Goal: Information Seeking & Learning: Learn about a topic

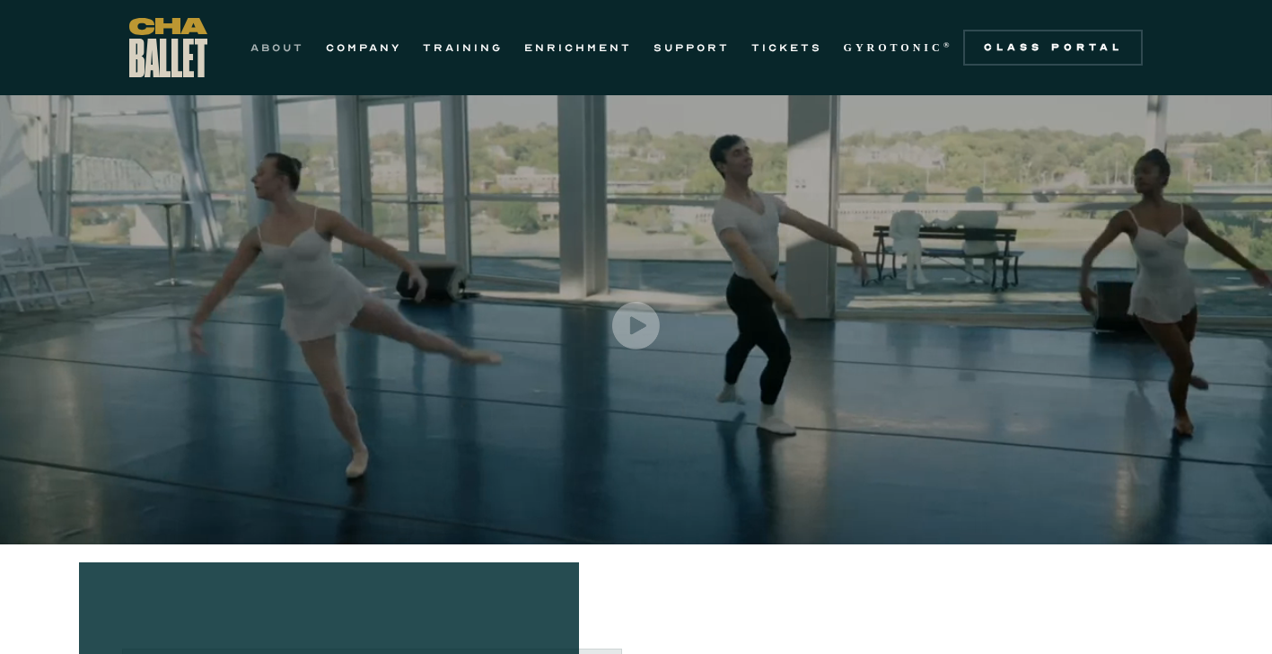
click at [288, 54] on link "ABOUT" at bounding box center [278, 48] width 54 height 22
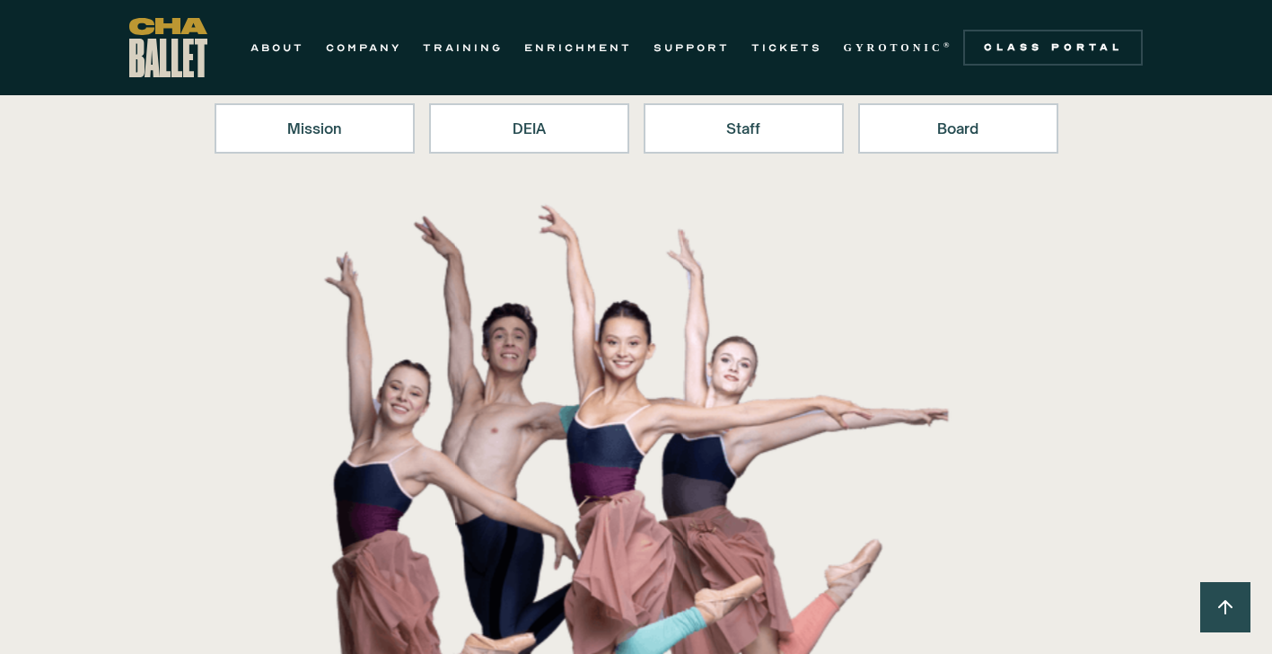
scroll to position [180, 0]
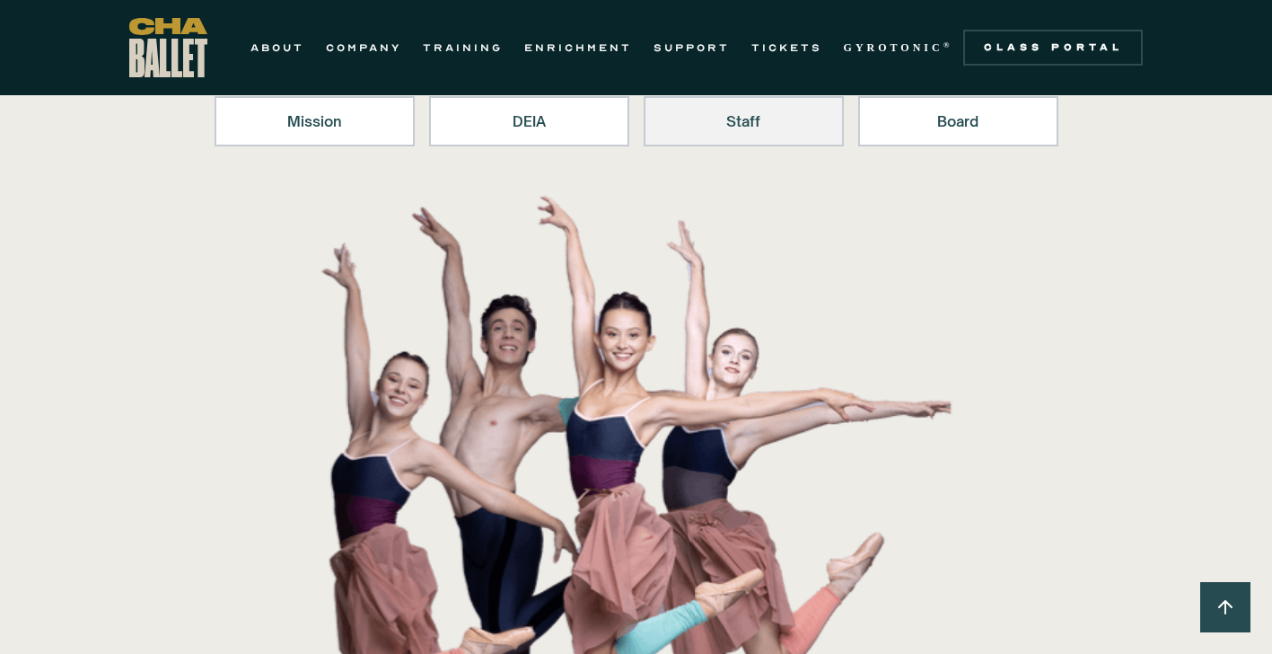
click at [769, 117] on div "Staff" at bounding box center [744, 121] width 154 height 22
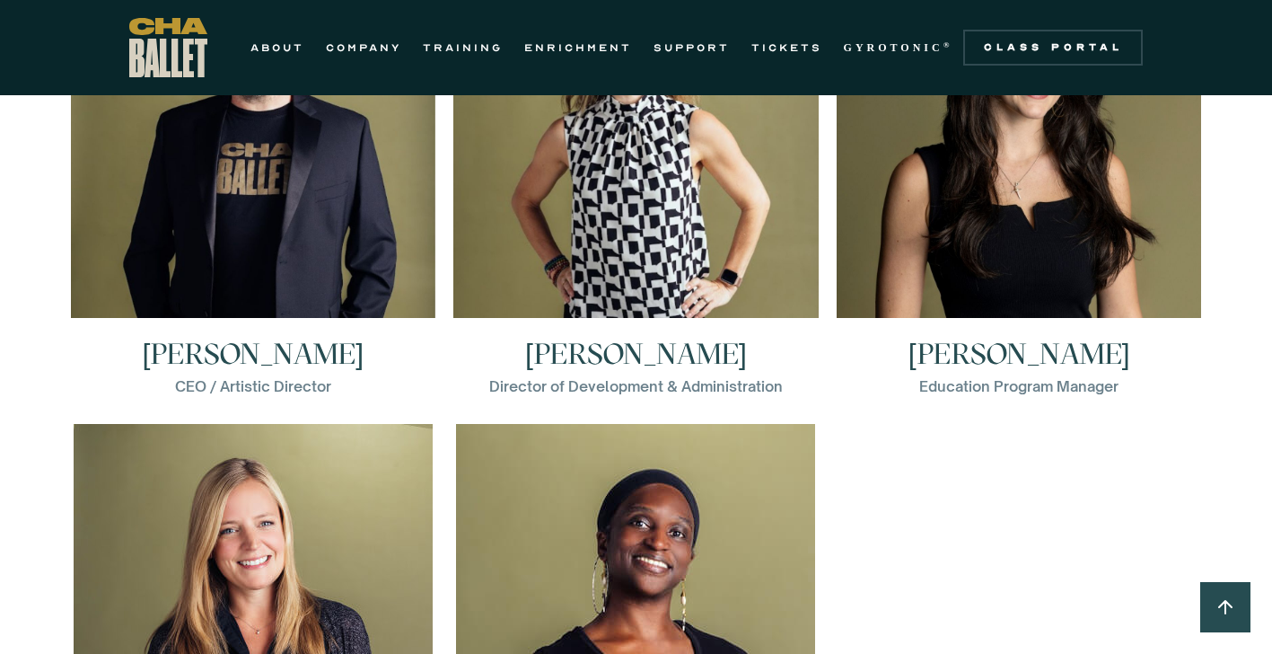
scroll to position [2687, 0]
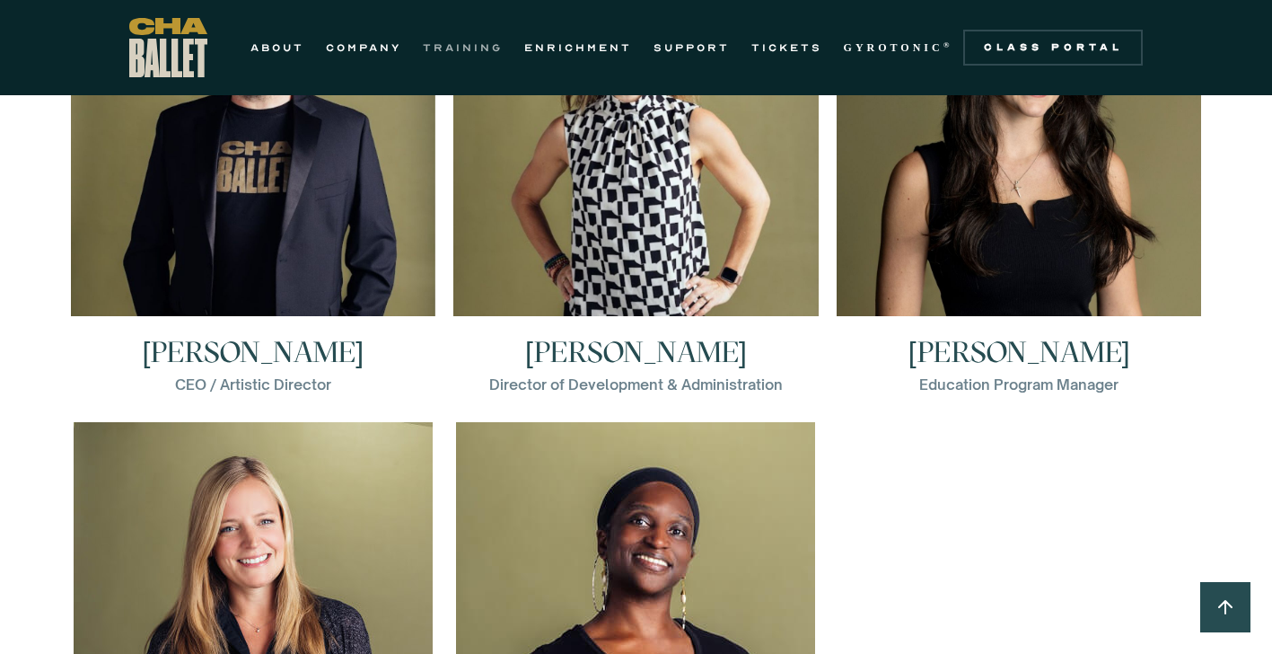
click at [440, 46] on link "TRAINING" at bounding box center [463, 48] width 80 height 22
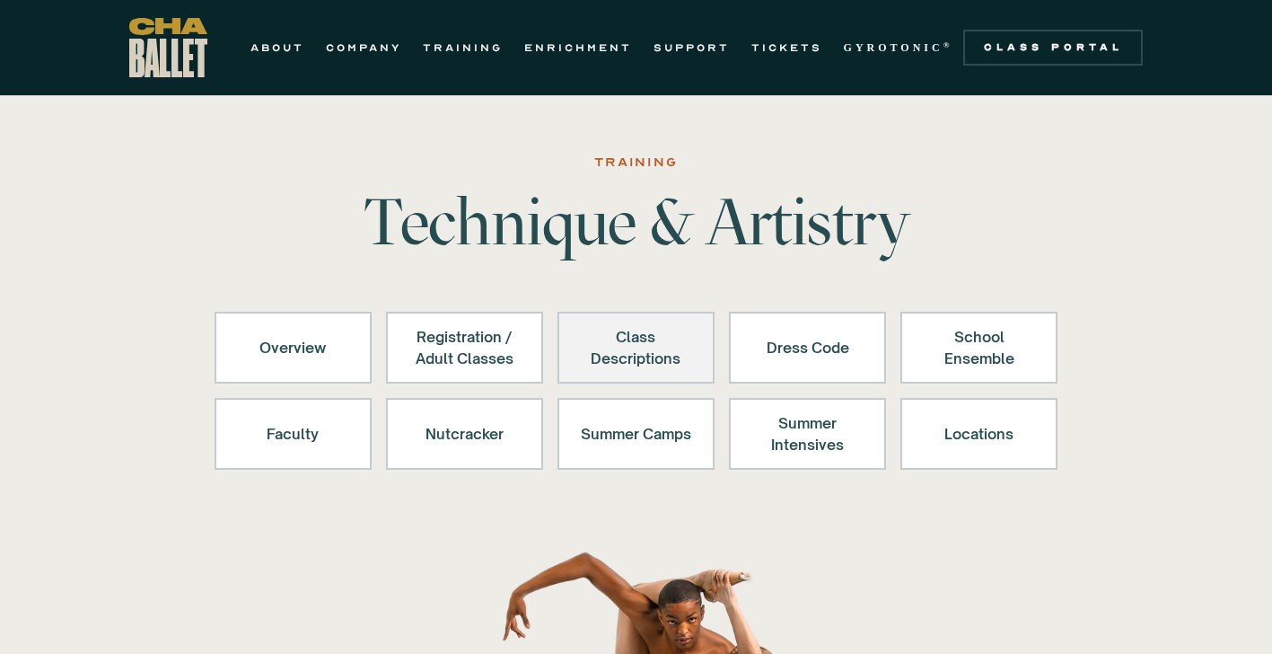
click at [627, 361] on div "Class Descriptions" at bounding box center [636, 347] width 110 height 43
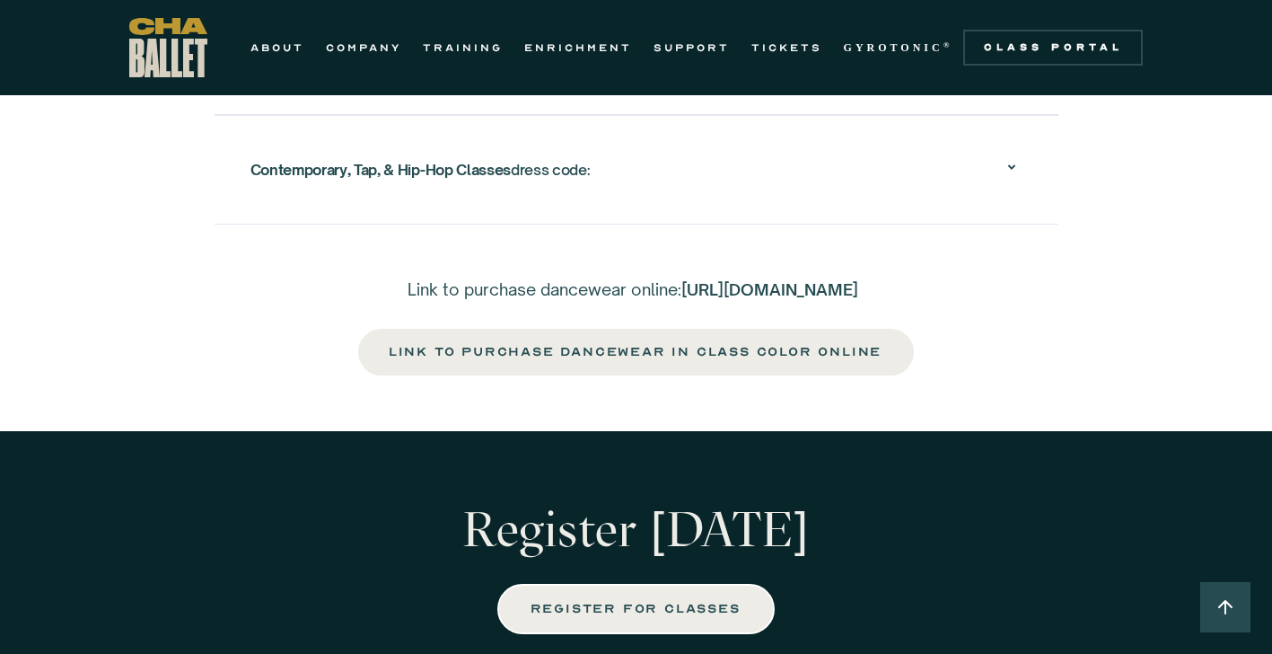
scroll to position [3590, 0]
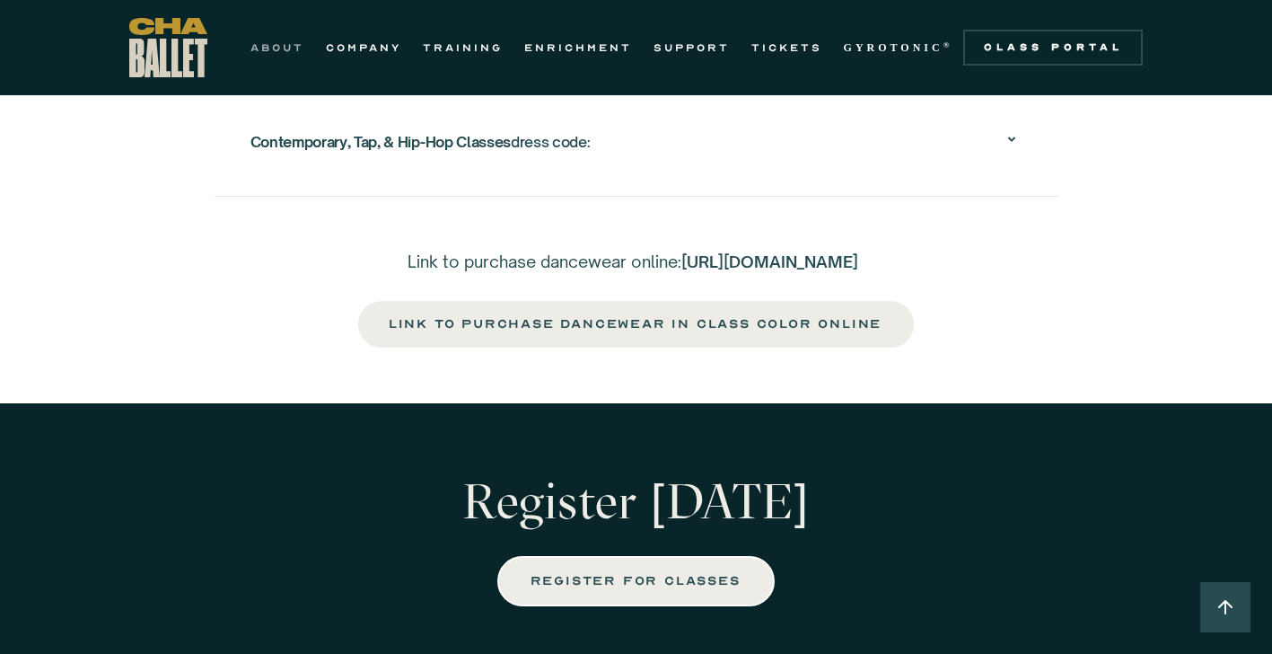
click at [279, 46] on link "ABOUT" at bounding box center [278, 48] width 54 height 22
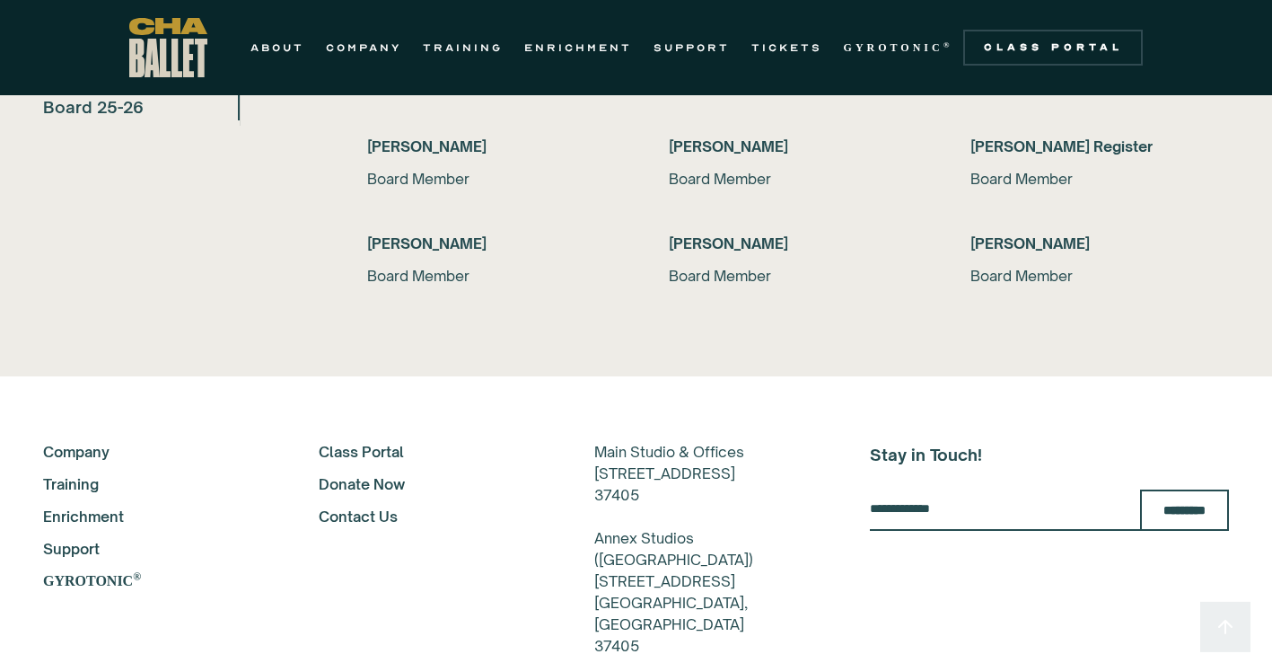
scroll to position [4067, 0]
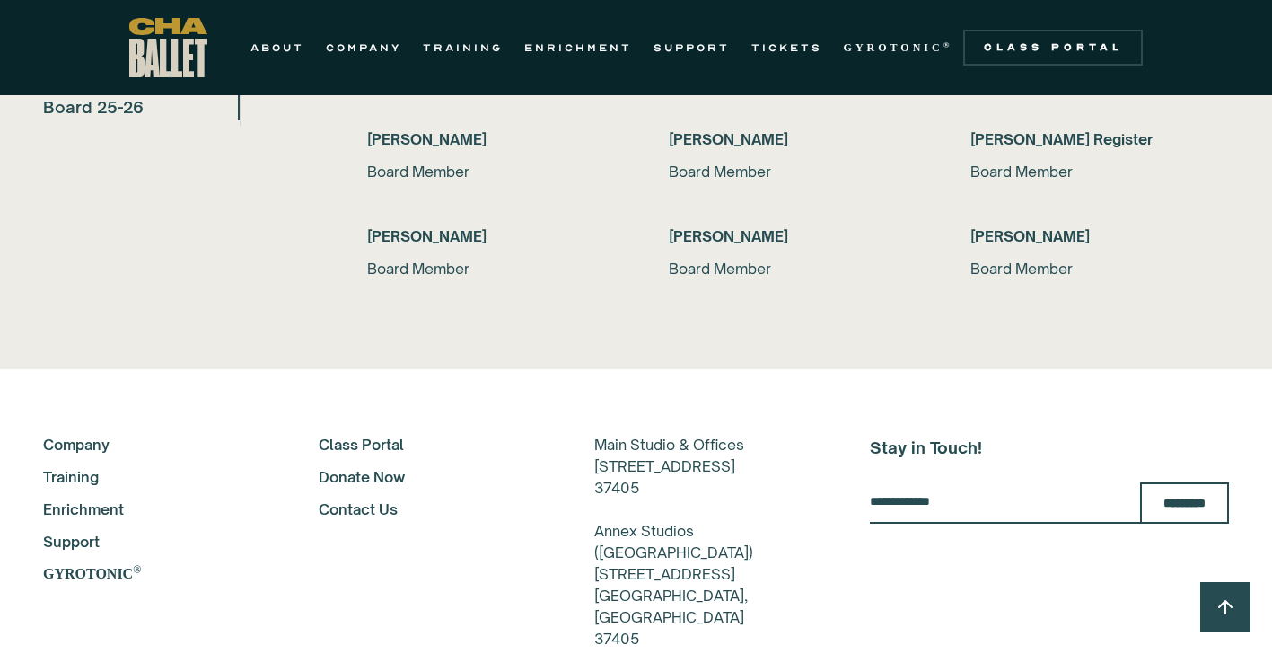
click at [108, 436] on link "Company" at bounding box center [156, 445] width 227 height 22
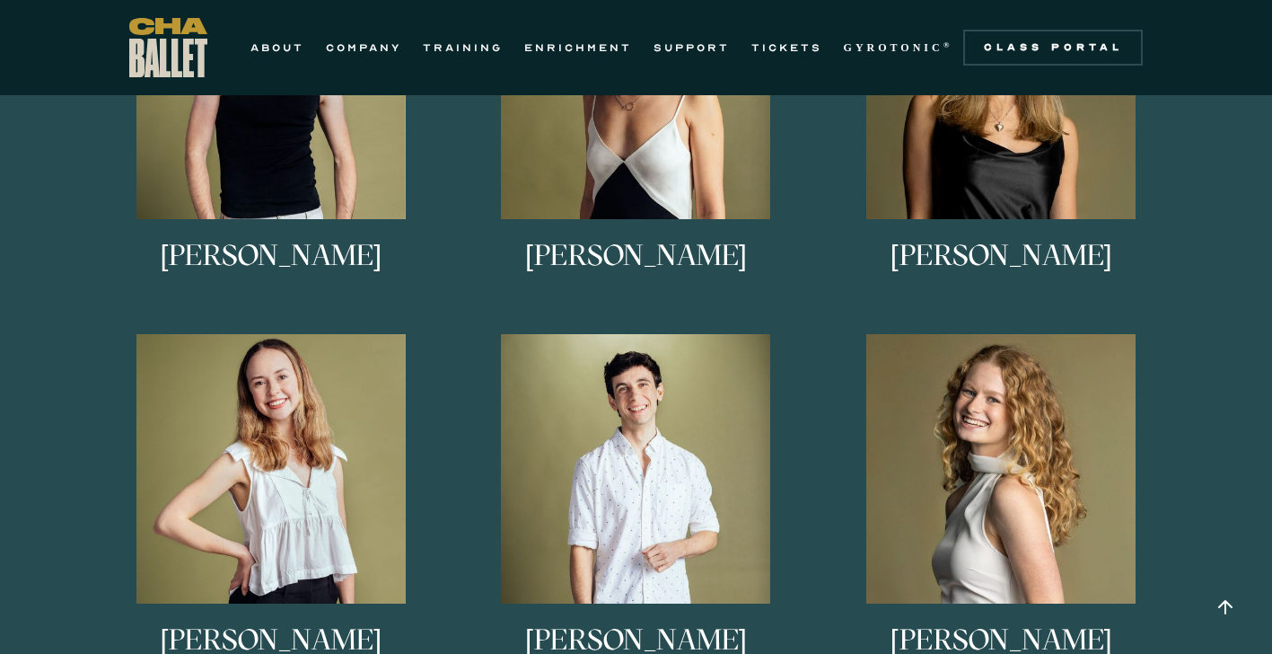
scroll to position [978, 0]
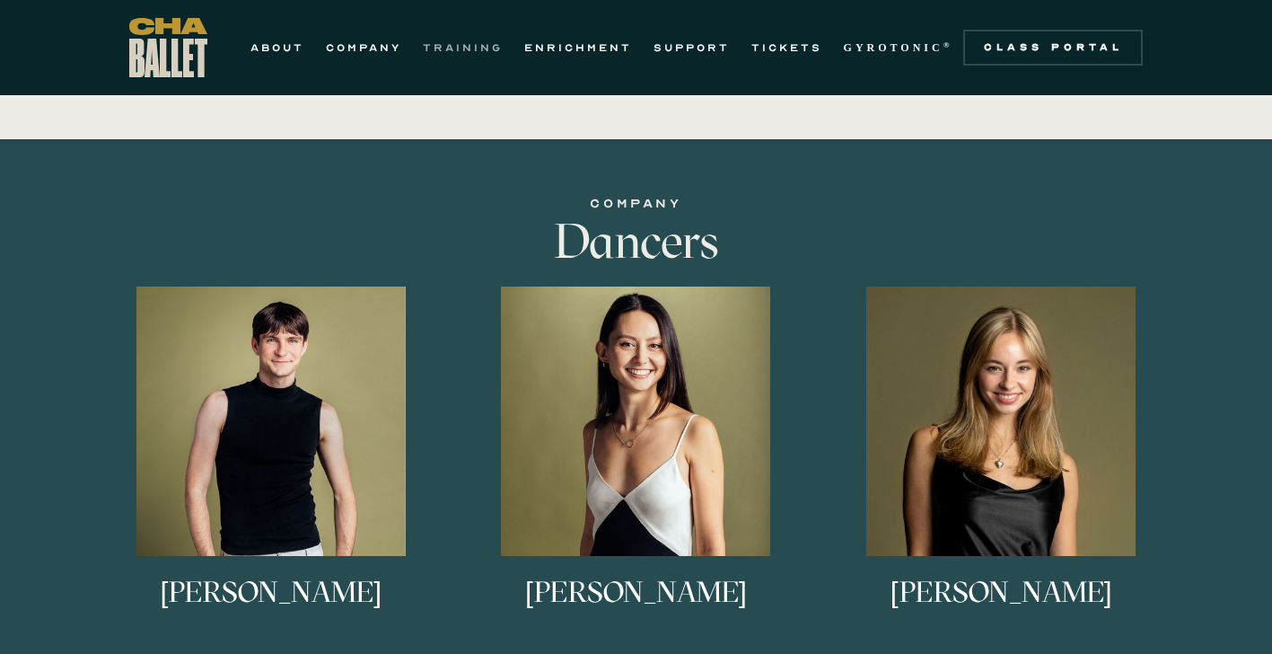
click at [471, 44] on link "TRAINING" at bounding box center [463, 48] width 80 height 22
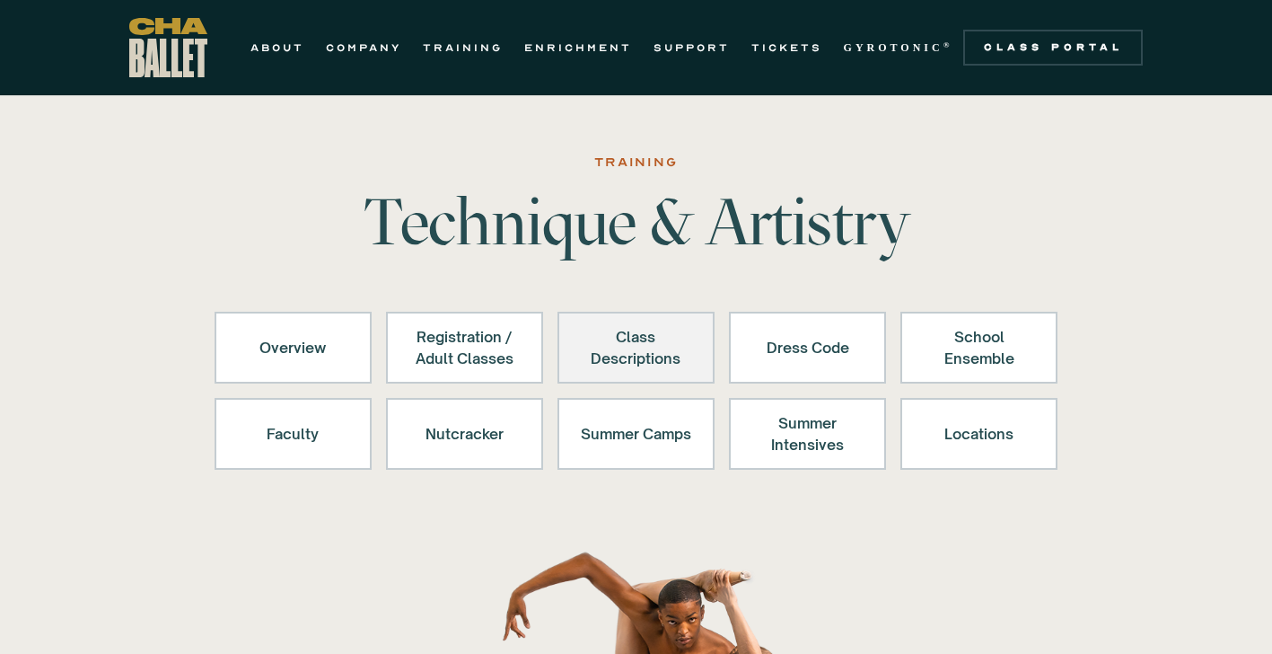
click at [620, 368] on div "Class Descriptions" at bounding box center [636, 347] width 110 height 43
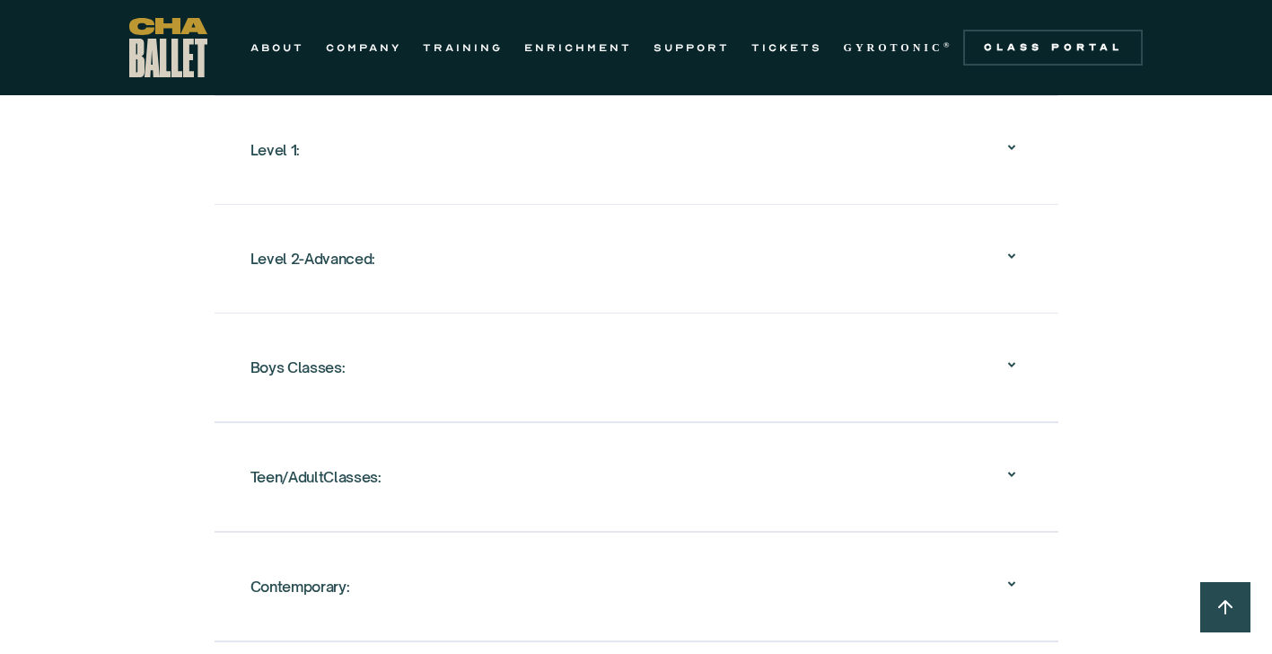
scroll to position [2123, 0]
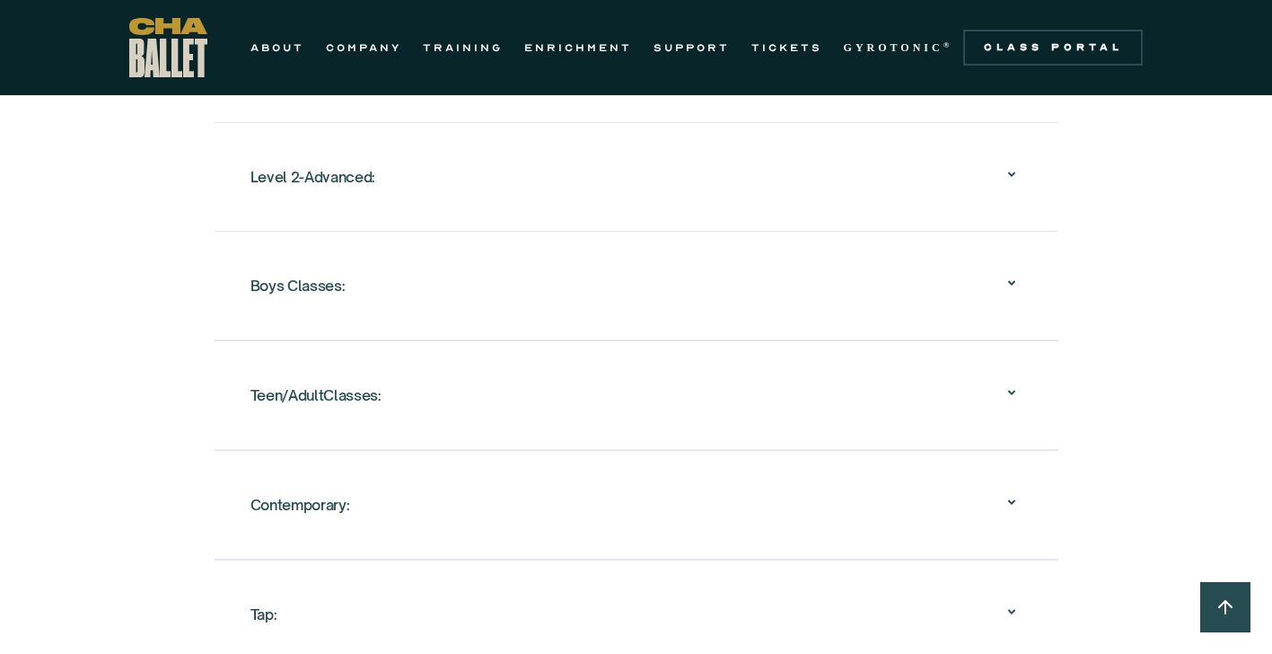
click at [1007, 181] on icon at bounding box center [1012, 174] width 22 height 22
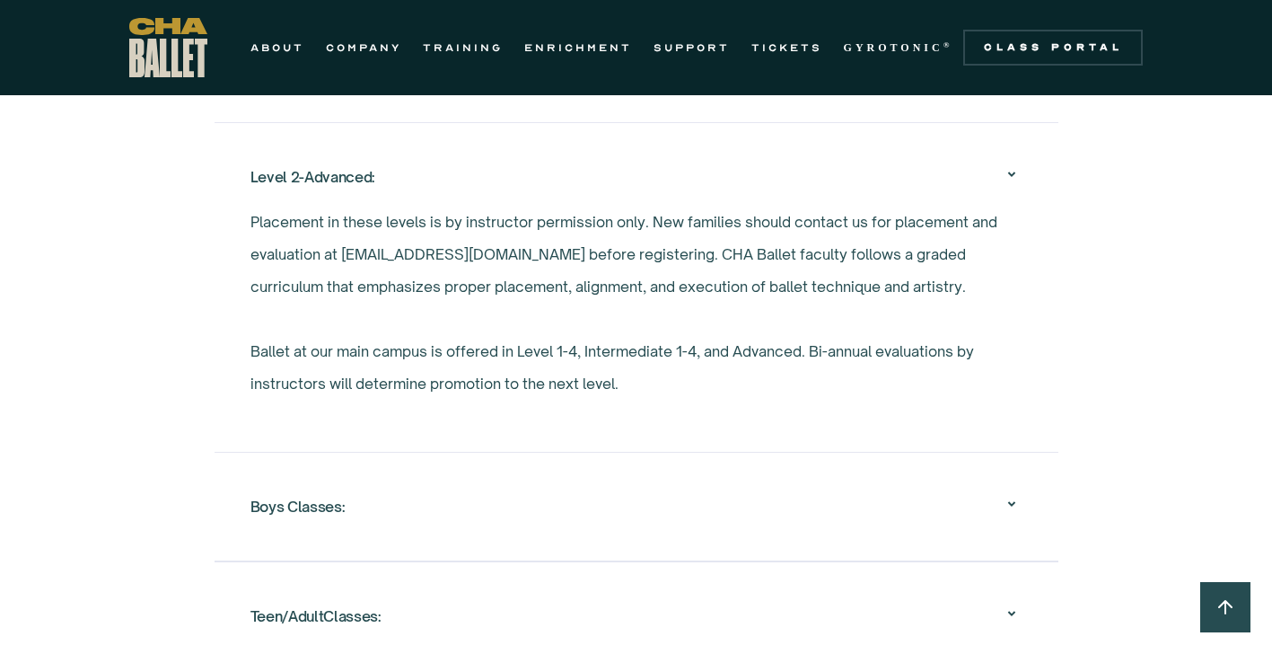
click at [1009, 175] on icon at bounding box center [1012, 174] width 22 height 22
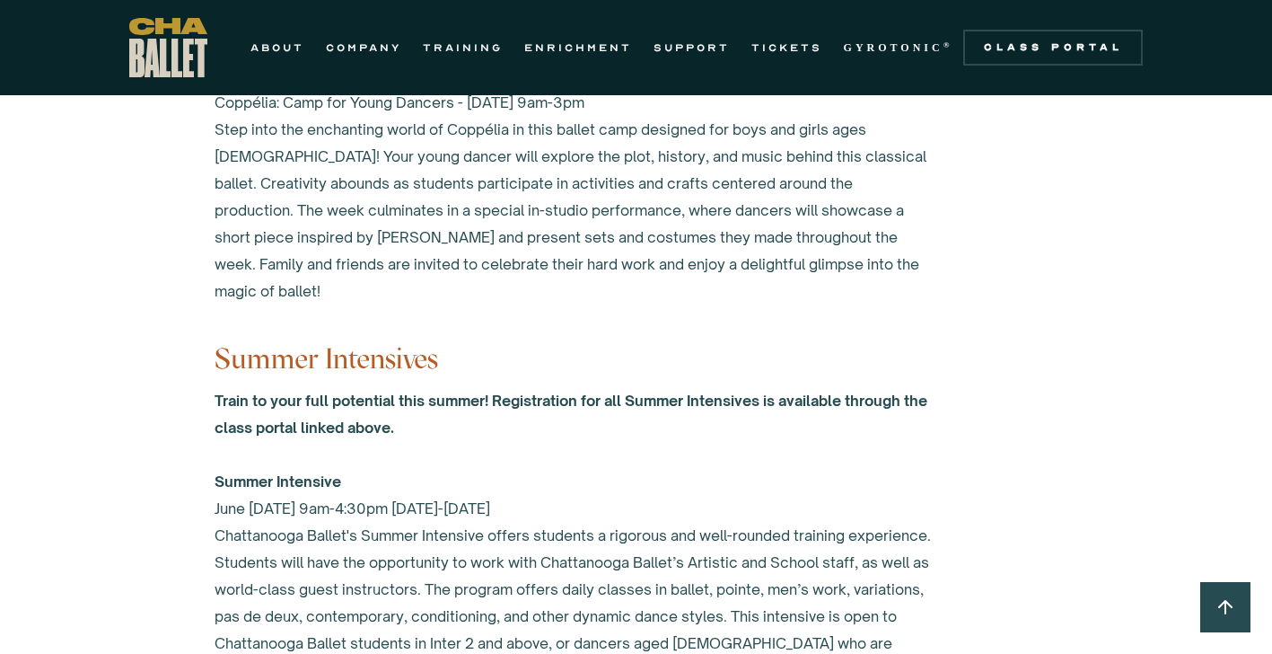
scroll to position [7645, 0]
